Goal: Unclear

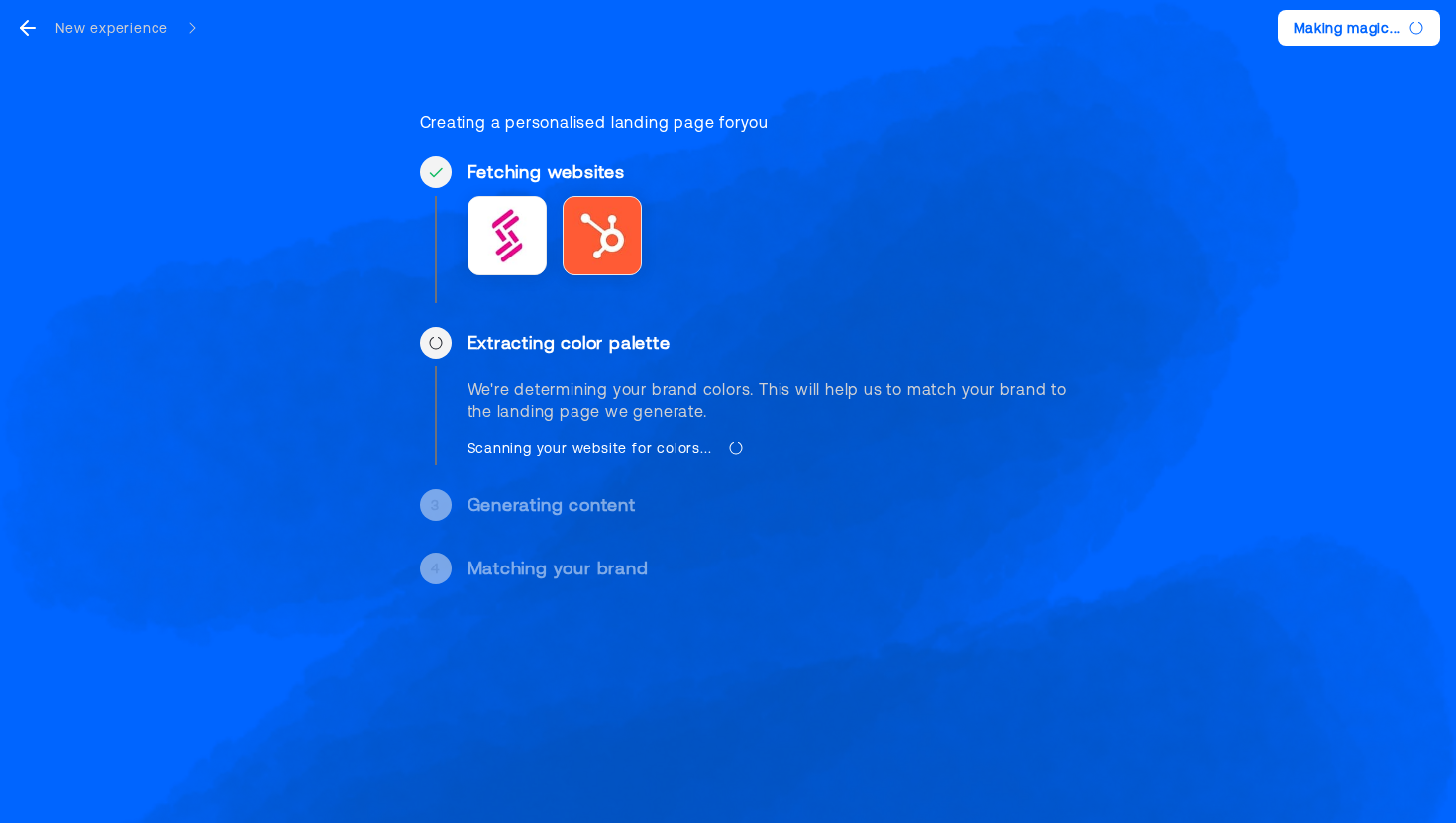
click at [828, 396] on div "We're determining your brand colors. This will help us to match your brand to t…" at bounding box center [780, 400] width 625 height 44
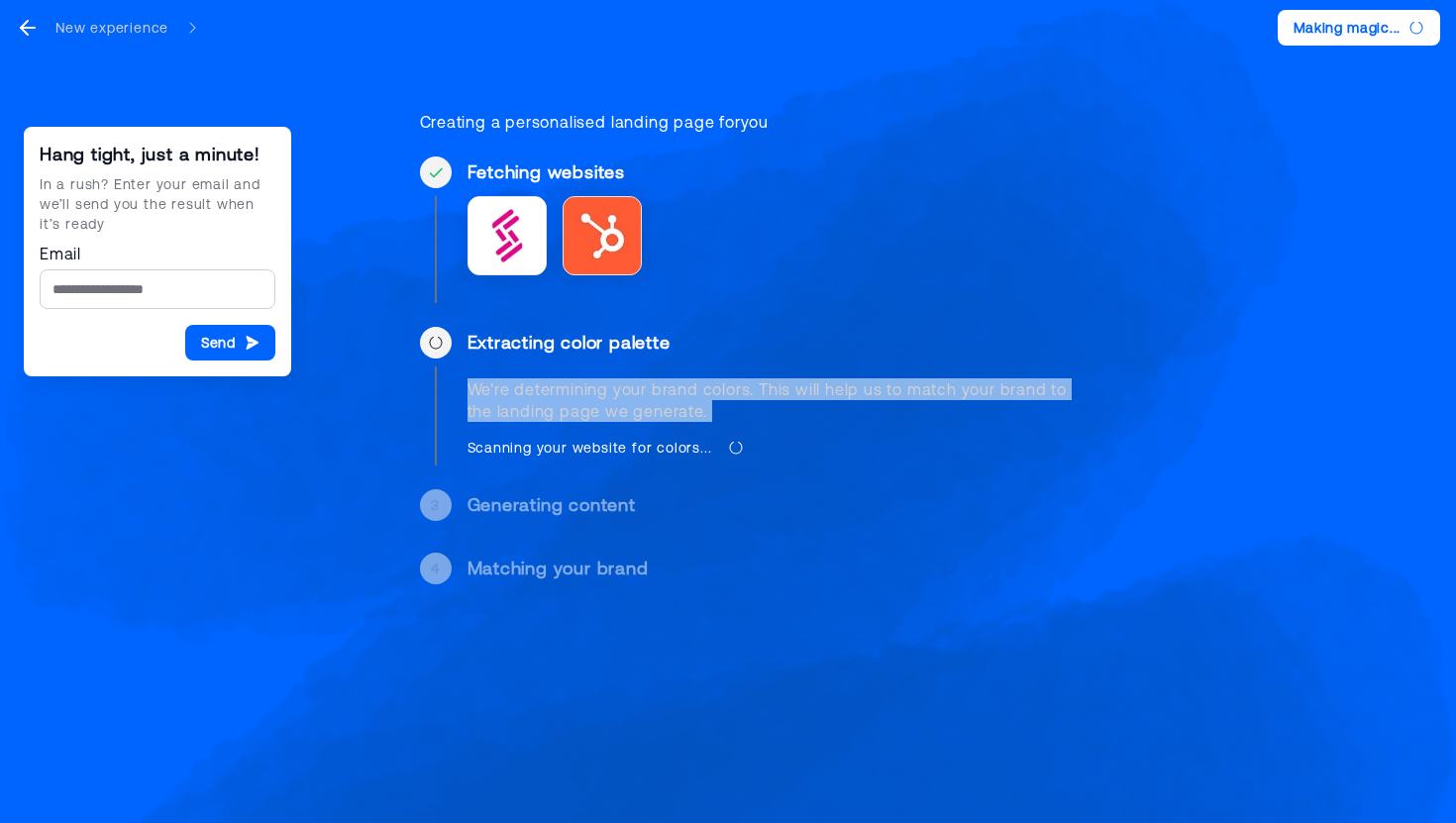
click at [644, 393] on div "We're determining your brand colors. This will help us to match your brand to t…" at bounding box center [780, 400] width 625 height 44
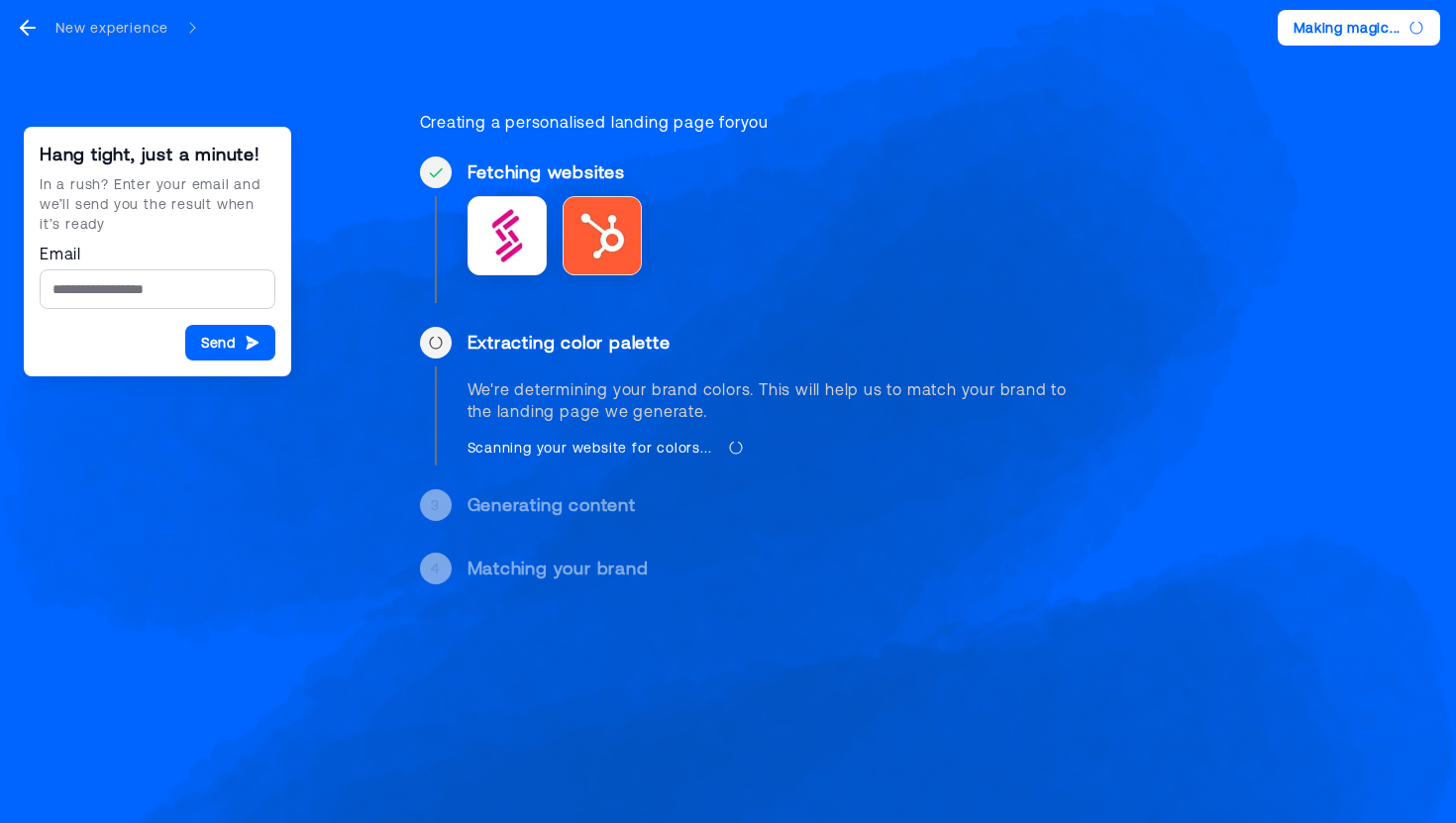
click at [644, 393] on div "We're determining your brand colors. This will help us to match your brand to t…" at bounding box center [780, 400] width 625 height 44
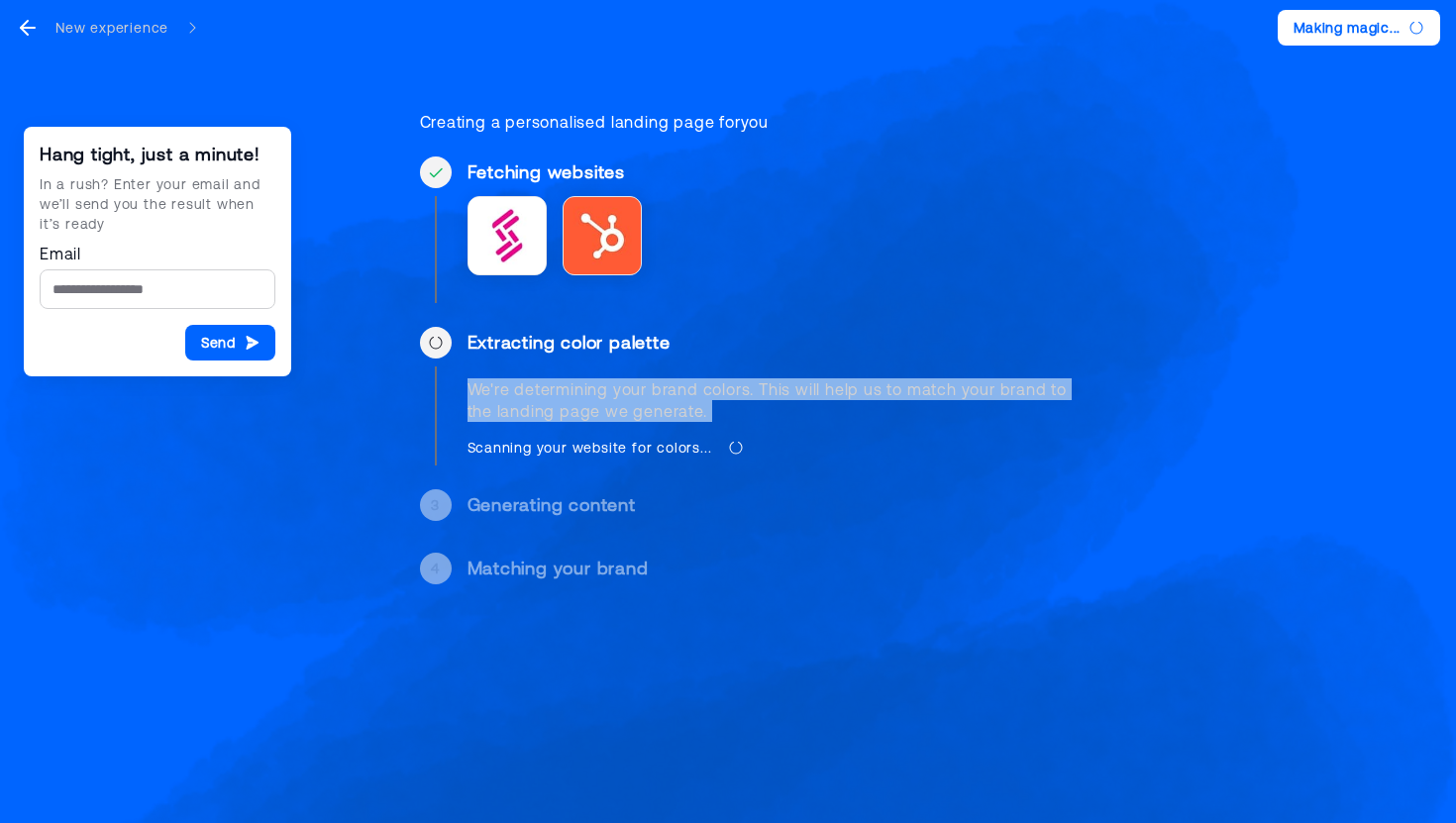
click at [682, 442] on div "Scanning your website for colors..." at bounding box center [589, 448] width 245 height 20
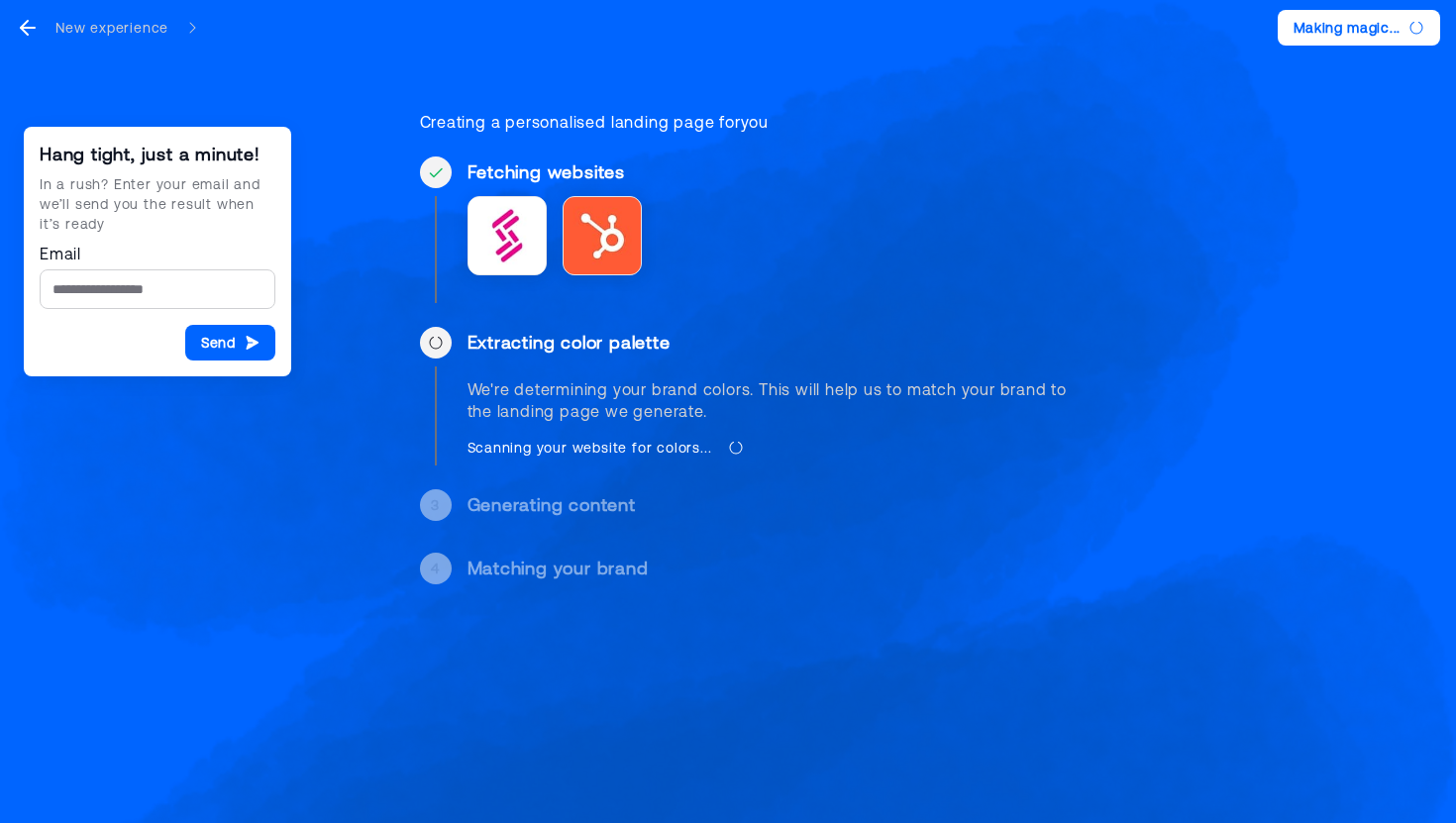
click at [682, 442] on div "Scanning your website for colors..." at bounding box center [589, 448] width 245 height 20
click at [704, 422] on div "We're determining your brand colors. This will help us to match your brand to t…" at bounding box center [780, 418] width 625 height 79
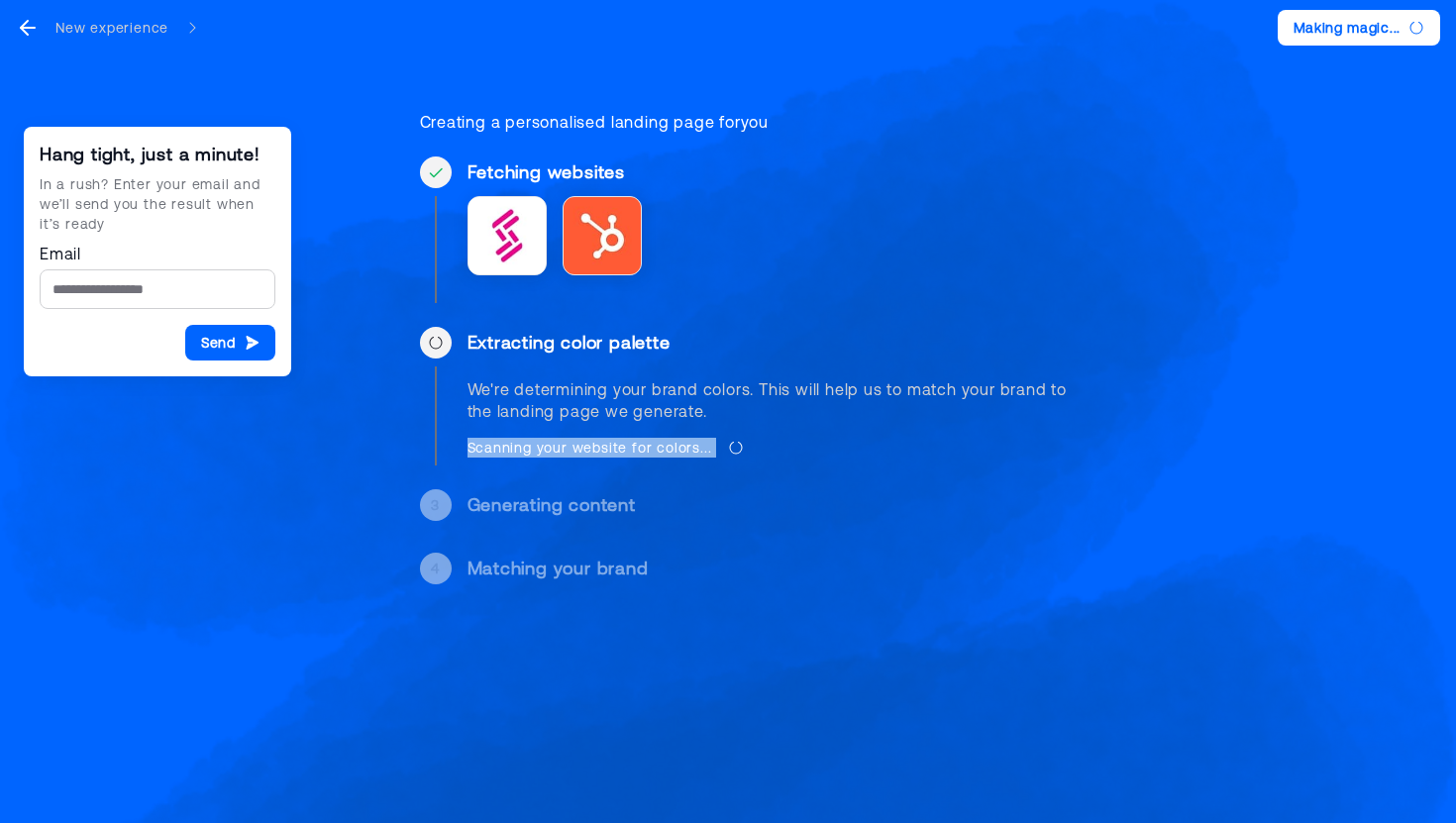
click at [714, 413] on div "We're determining your brand colors. This will help us to match your brand to t…" at bounding box center [780, 400] width 625 height 44
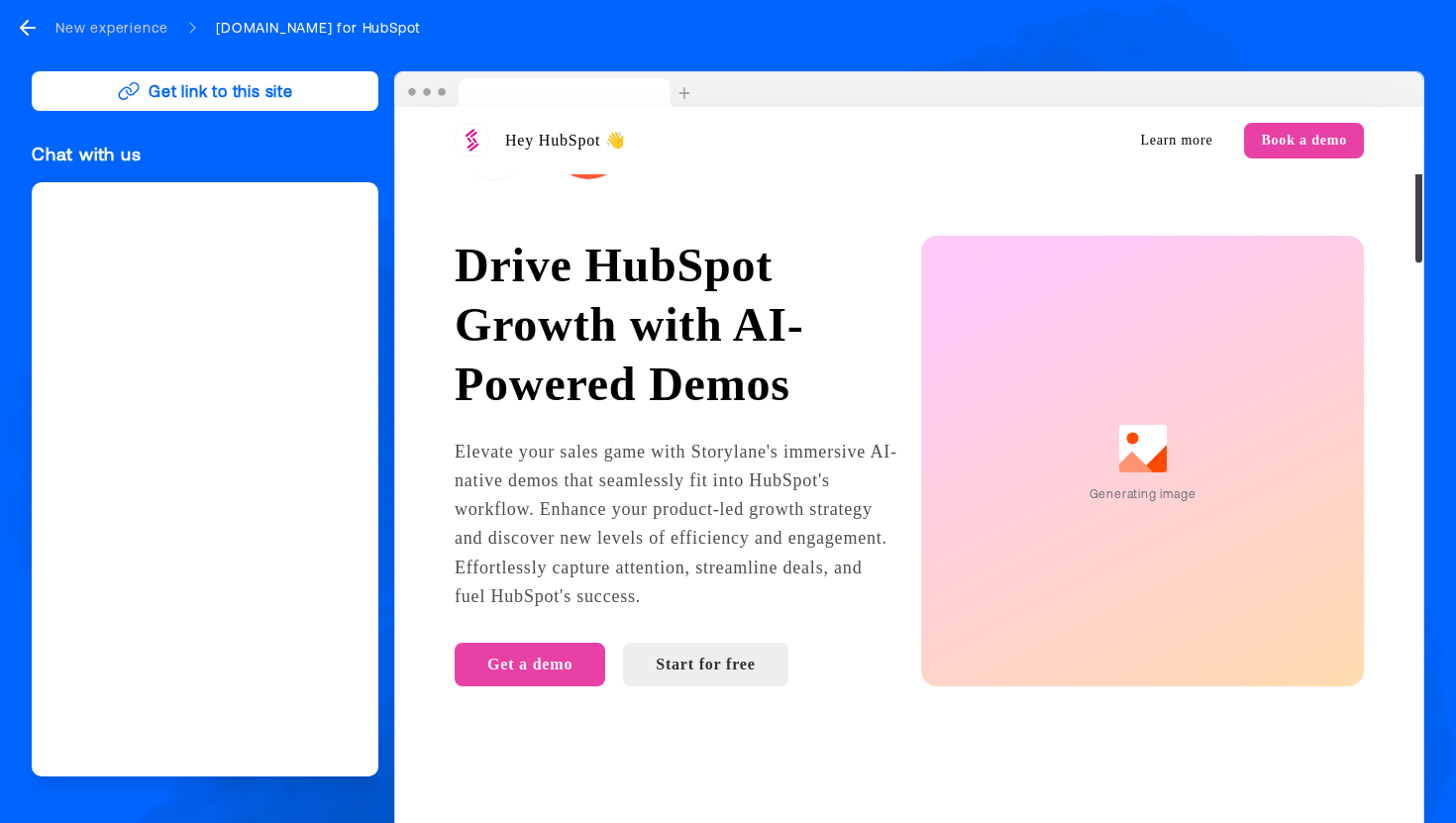
scroll to position [156, 0]
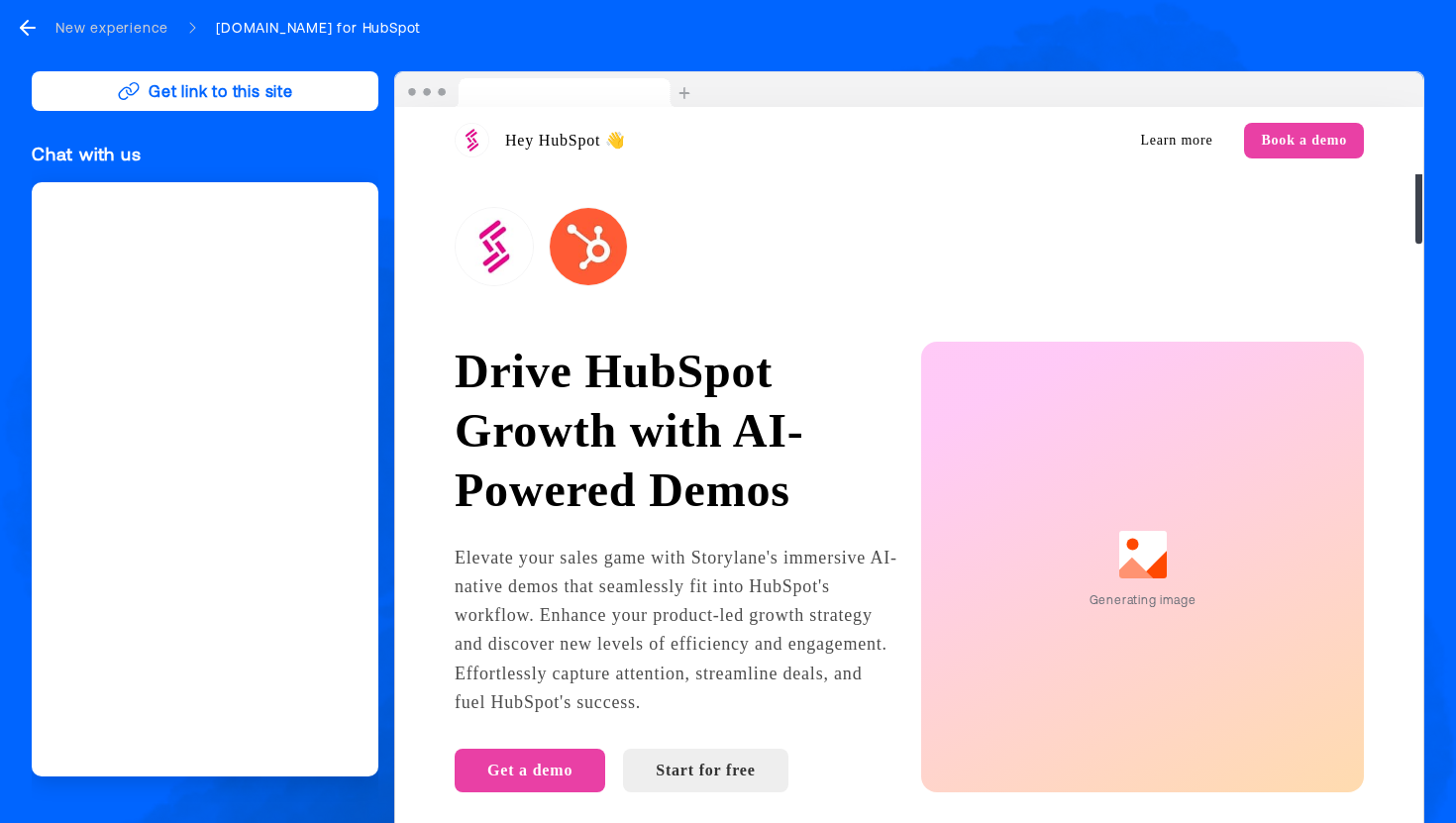
scroll to position [49, 0]
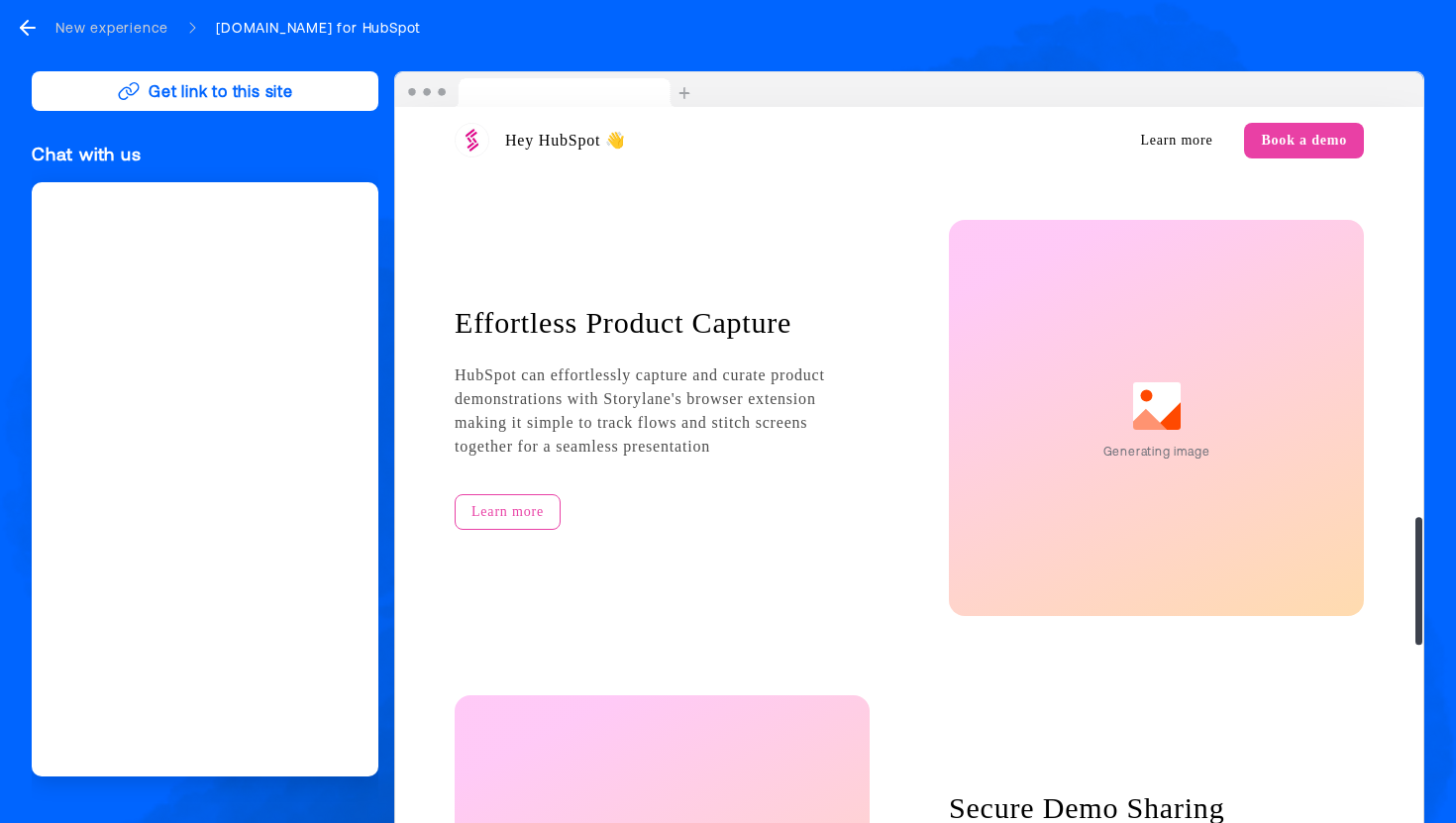
scroll to position [2550, 0]
